Goal: Information Seeking & Learning: Learn about a topic

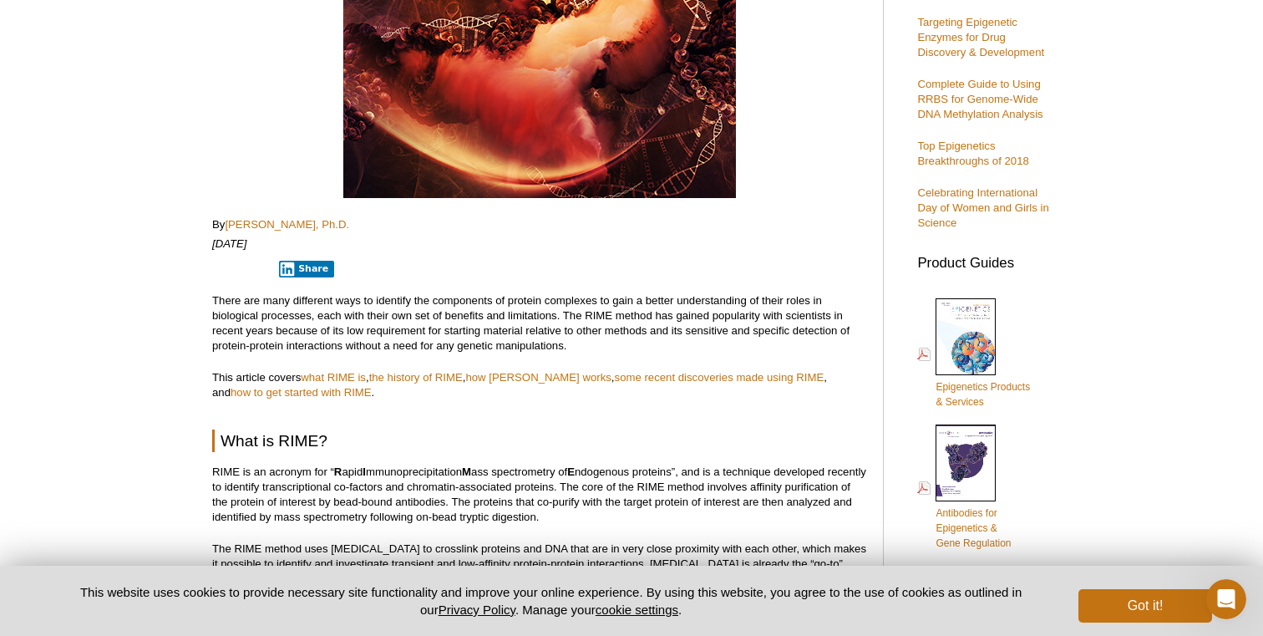
click at [591, 300] on p "There are many different ways to identify the components of protein complexes t…" at bounding box center [539, 323] width 654 height 60
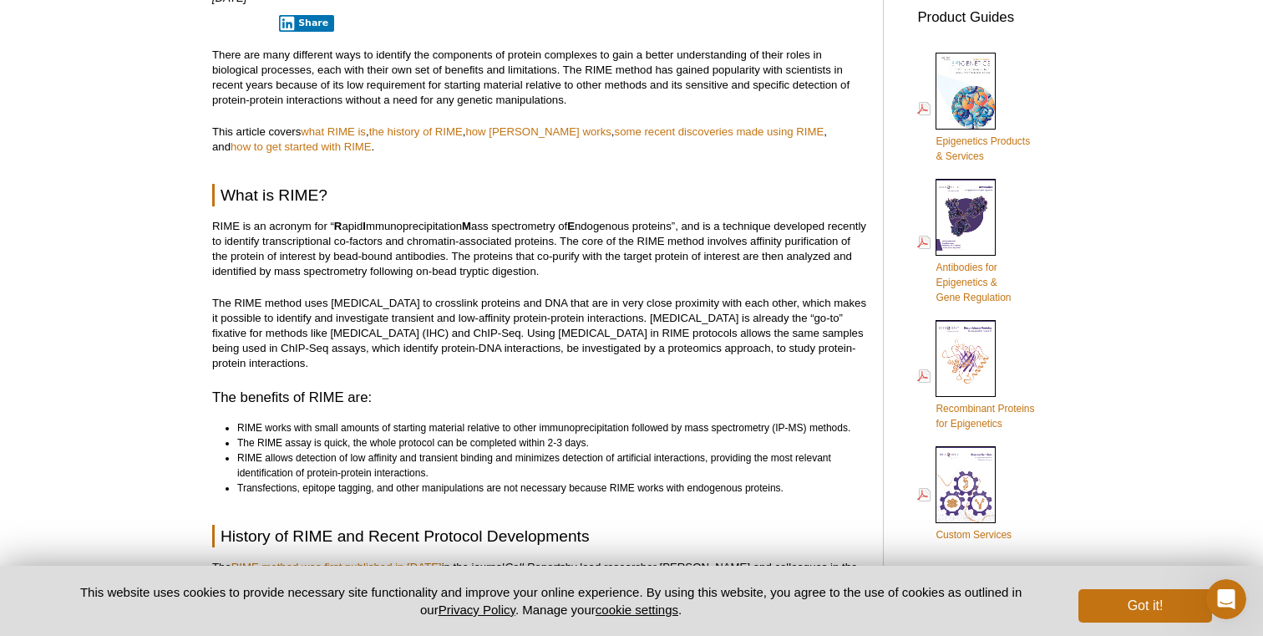
scroll to position [596, 0]
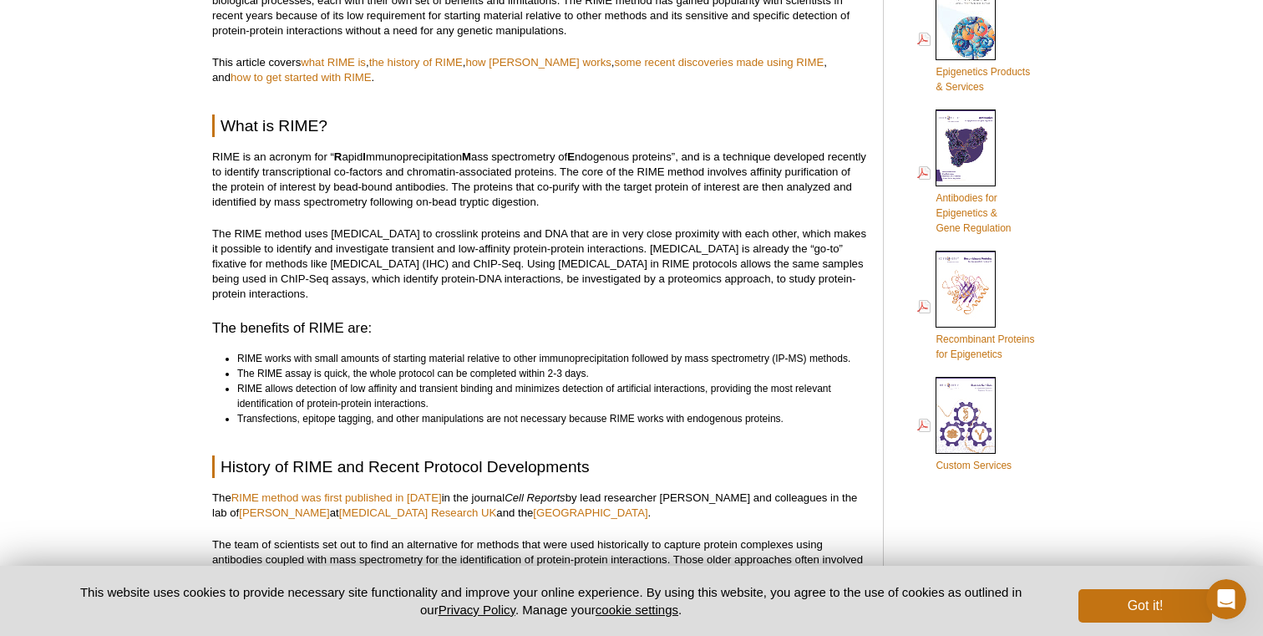
click at [622, 246] on p "The RIME method uses [MEDICAL_DATA] to crosslink proteins and DNA that are in v…" at bounding box center [539, 263] width 654 height 75
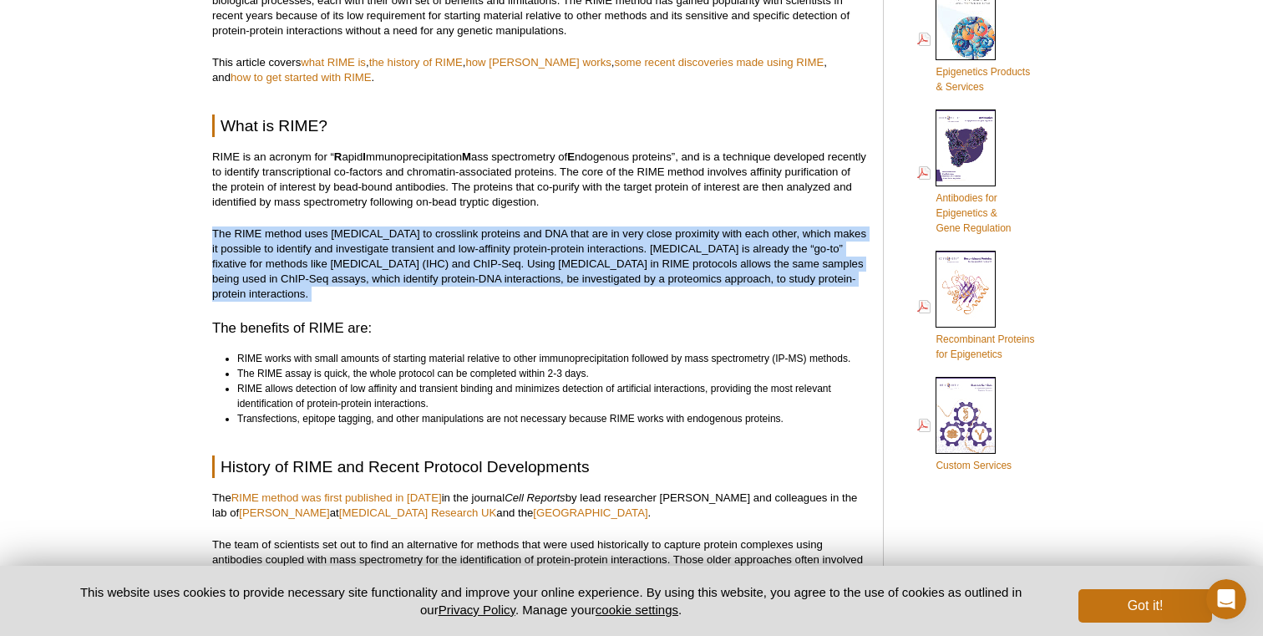
click at [585, 240] on p "The RIME method uses [MEDICAL_DATA] to crosslink proteins and DNA that are in v…" at bounding box center [539, 263] width 654 height 75
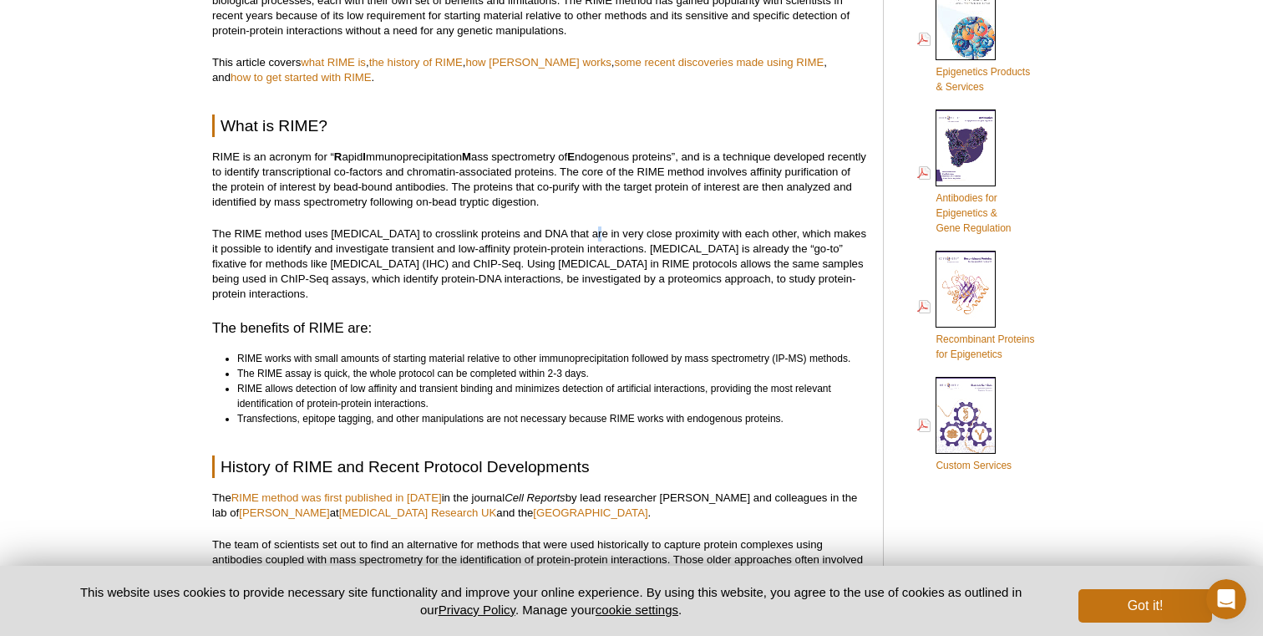
click at [585, 240] on p "The RIME method uses [MEDICAL_DATA] to crosslink proteins and DNA that are in v…" at bounding box center [539, 263] width 654 height 75
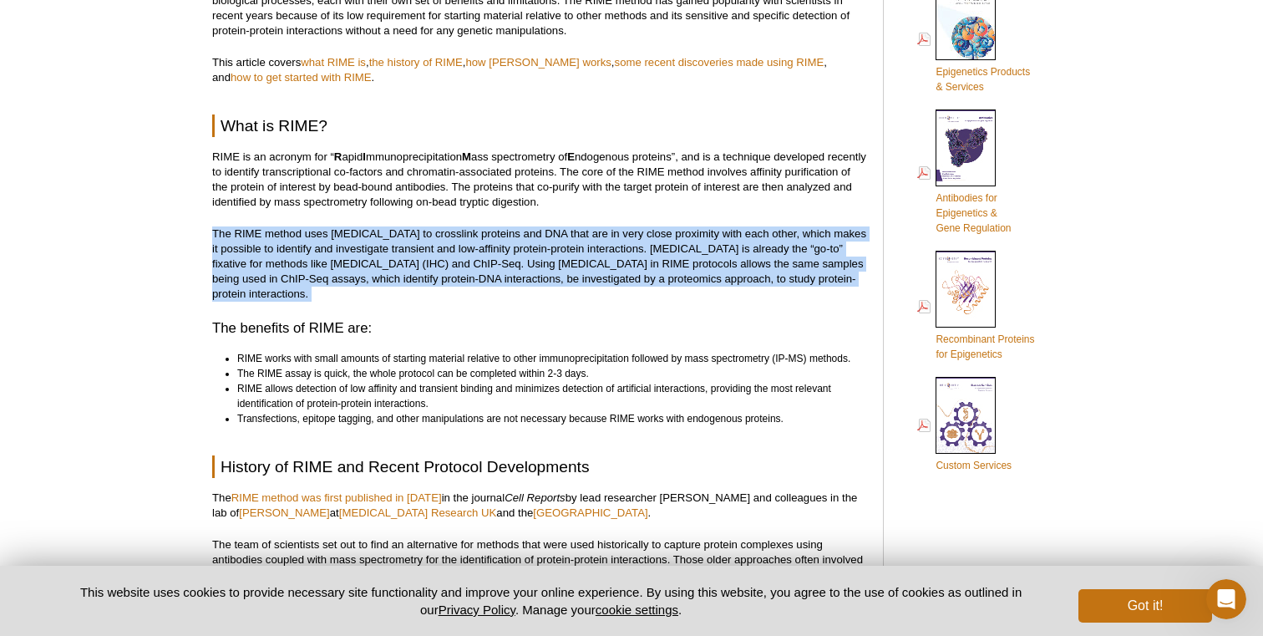
click at [585, 240] on p "The RIME method uses [MEDICAL_DATA] to crosslink proteins and DNA that are in v…" at bounding box center [539, 263] width 654 height 75
click at [437, 234] on p "The RIME method uses [MEDICAL_DATA] to crosslink proteins and DNA that are in v…" at bounding box center [539, 263] width 654 height 75
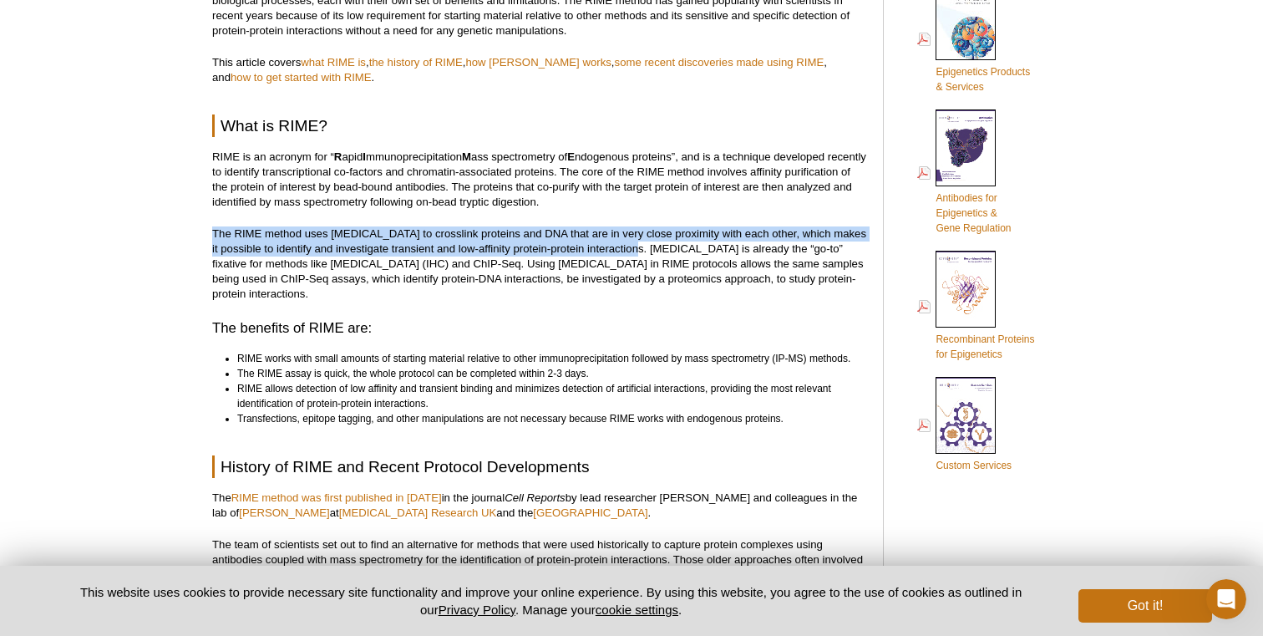
drag, startPoint x: 213, startPoint y: 229, endPoint x: 641, endPoint y: 247, distance: 428.1
click at [641, 247] on p "The RIME method uses [MEDICAL_DATA] to crosslink proteins and DNA that are in v…" at bounding box center [539, 263] width 654 height 75
copy p "The RIME method uses [MEDICAL_DATA] to crosslink proteins and DNA that are in v…"
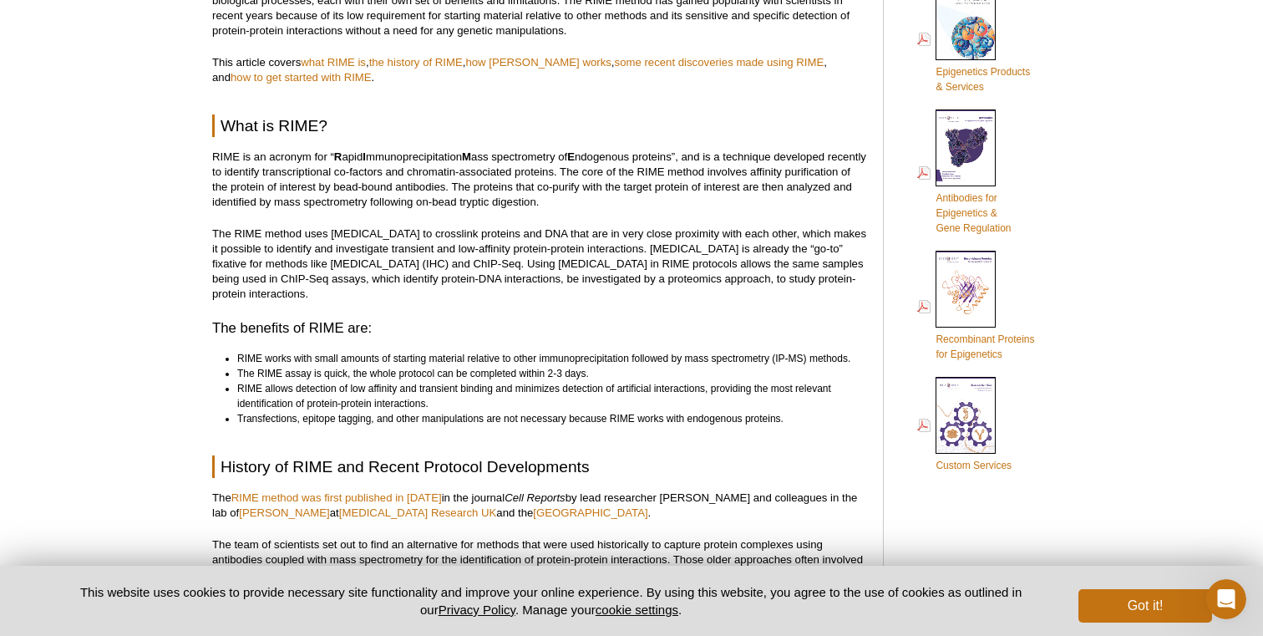
click at [642, 241] on p "The RIME method uses [MEDICAL_DATA] to crosslink proteins and DNA that are in v…" at bounding box center [539, 263] width 654 height 75
